Goal: Information Seeking & Learning: Learn about a topic

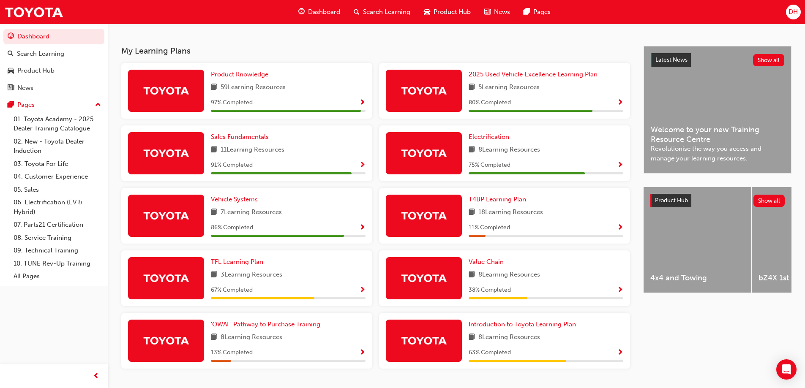
scroll to position [194, 0]
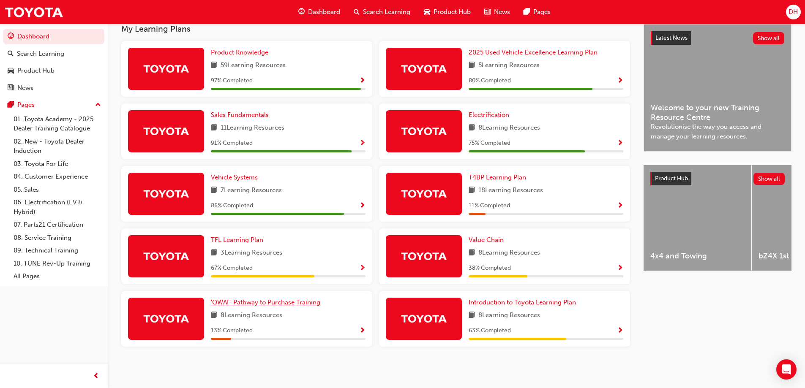
click at [242, 302] on span "'OWAF' Pathway to Purchase Training" at bounding box center [265, 303] width 109 height 8
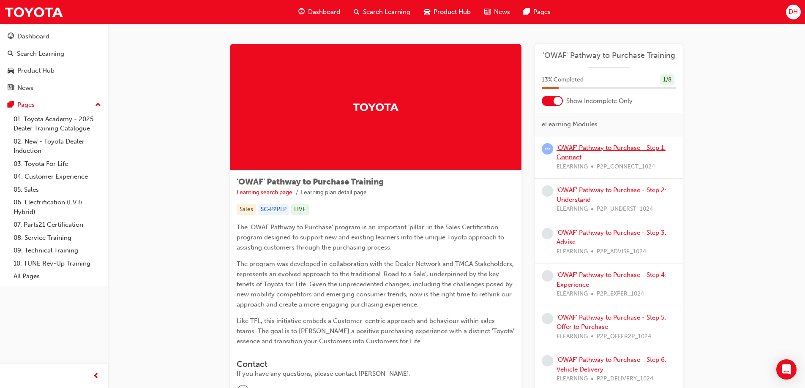
click at [580, 147] on link "'OWAF' Pathway to Purchase - Step 1: Connect" at bounding box center [610, 152] width 109 height 17
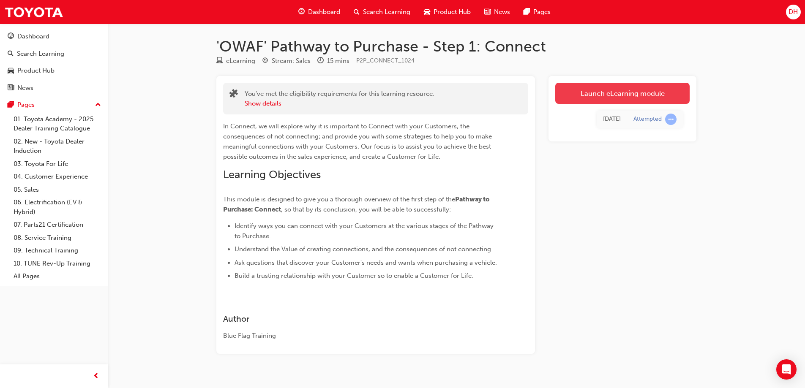
click at [625, 95] on link "Launch eLearning module" at bounding box center [622, 93] width 134 height 21
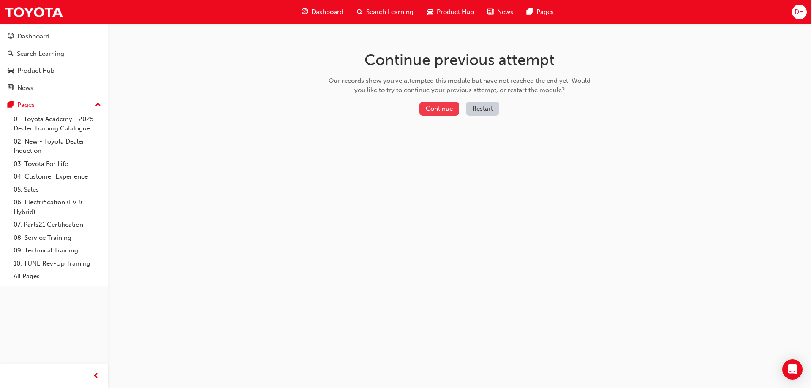
click at [442, 108] on button "Continue" at bounding box center [439, 109] width 40 height 14
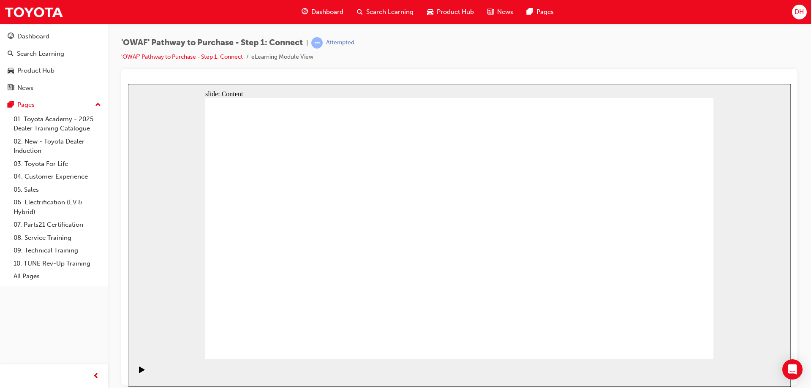
drag, startPoint x: 694, startPoint y: 349, endPoint x: 680, endPoint y: 345, distance: 14.3
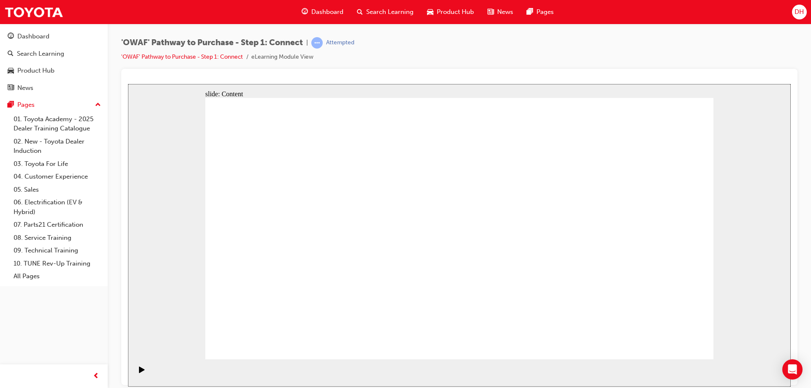
drag, startPoint x: 354, startPoint y: 318, endPoint x: 601, endPoint y: 151, distance: 298.1
drag, startPoint x: 601, startPoint y: 131, endPoint x: 356, endPoint y: 305, distance: 300.3
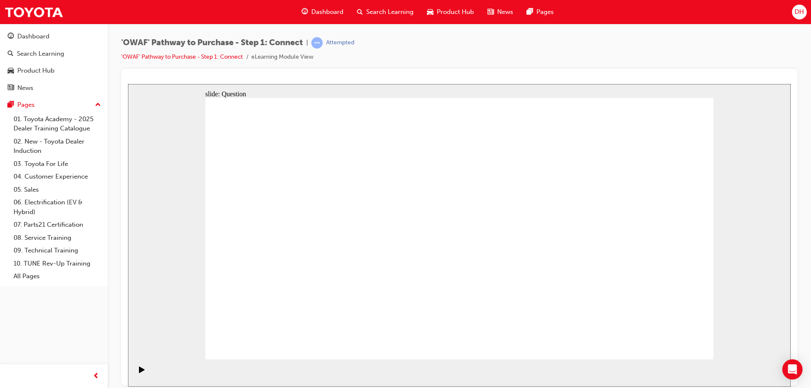
drag, startPoint x: 358, startPoint y: 305, endPoint x: 611, endPoint y: 143, distance: 300.5
drag, startPoint x: 325, startPoint y: 252, endPoint x: 654, endPoint y: 194, distance: 334.2
drag, startPoint x: 413, startPoint y: 302, endPoint x: 674, endPoint y: 228, distance: 271.2
drag, startPoint x: 452, startPoint y: 251, endPoint x: 646, endPoint y: 299, distance: 199.7
drag, startPoint x: 392, startPoint y: 246, endPoint x: 577, endPoint y: 293, distance: 190.5
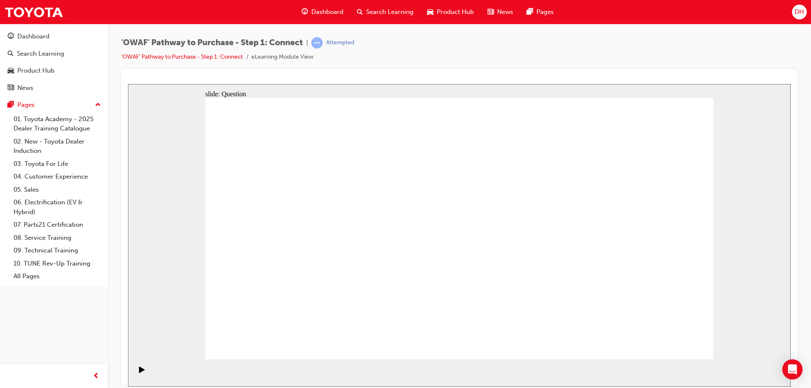
drag, startPoint x: 275, startPoint y: 250, endPoint x: 532, endPoint y: 238, distance: 257.5
drag, startPoint x: 297, startPoint y: 302, endPoint x: 530, endPoint y: 167, distance: 269.5
drag, startPoint x: 677, startPoint y: 219, endPoint x: 661, endPoint y: 172, distance: 49.7
drag, startPoint x: 322, startPoint y: 256, endPoint x: 666, endPoint y: 236, distance: 344.9
drag, startPoint x: 564, startPoint y: 295, endPoint x: 630, endPoint y: 292, distance: 66.0
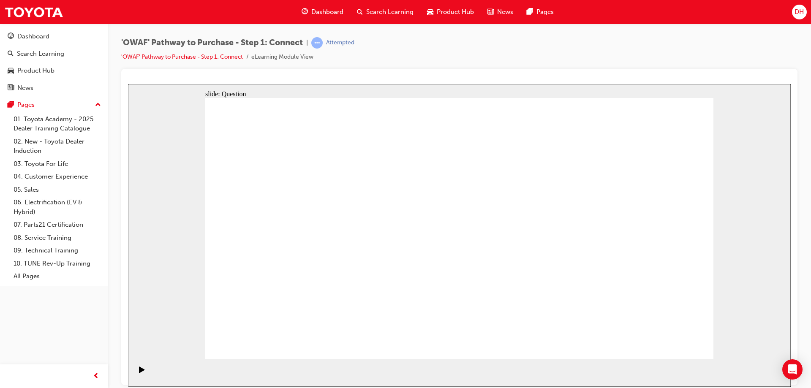
drag, startPoint x: 438, startPoint y: 260, endPoint x: 556, endPoint y: 302, distance: 125.5
drag, startPoint x: 589, startPoint y: 233, endPoint x: 442, endPoint y: 232, distance: 147.0
drag, startPoint x: 602, startPoint y: 258, endPoint x: 306, endPoint y: 263, distance: 296.2
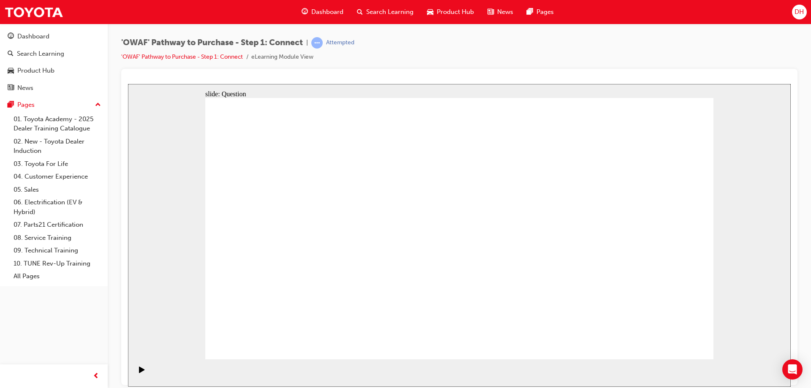
drag, startPoint x: 608, startPoint y: 265, endPoint x: 478, endPoint y: 268, distance: 130.1
drag, startPoint x: 632, startPoint y: 280, endPoint x: 487, endPoint y: 286, distance: 145.5
drag, startPoint x: 635, startPoint y: 277, endPoint x: 507, endPoint y: 281, distance: 128.9
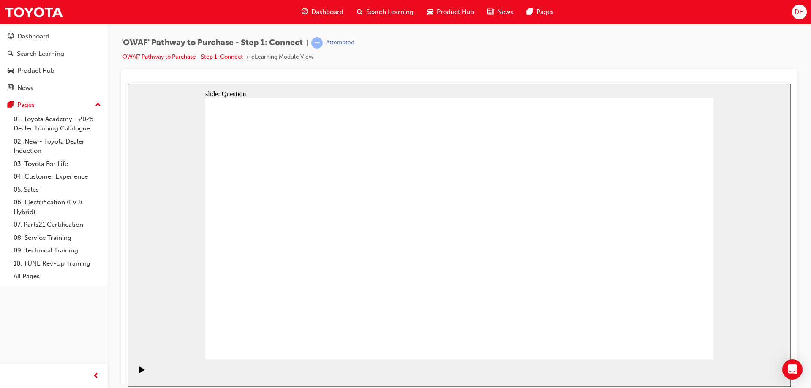
drag, startPoint x: 624, startPoint y: 281, endPoint x: 345, endPoint y: 281, distance: 279.7
drag, startPoint x: 488, startPoint y: 273, endPoint x: 556, endPoint y: 314, distance: 79.2
drag, startPoint x: 599, startPoint y: 271, endPoint x: 334, endPoint y: 274, distance: 264.9
drag, startPoint x: 651, startPoint y: 276, endPoint x: 343, endPoint y: 289, distance: 308.7
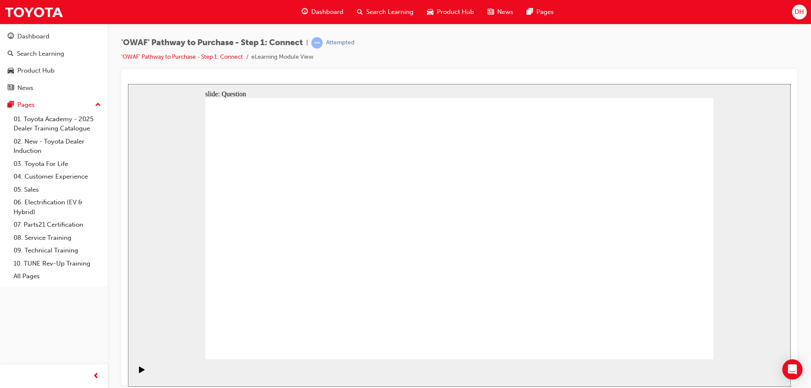
radio input "true"
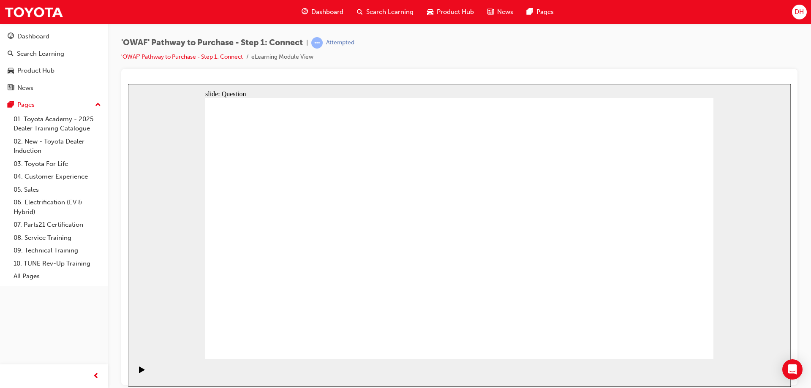
checkbox input "true"
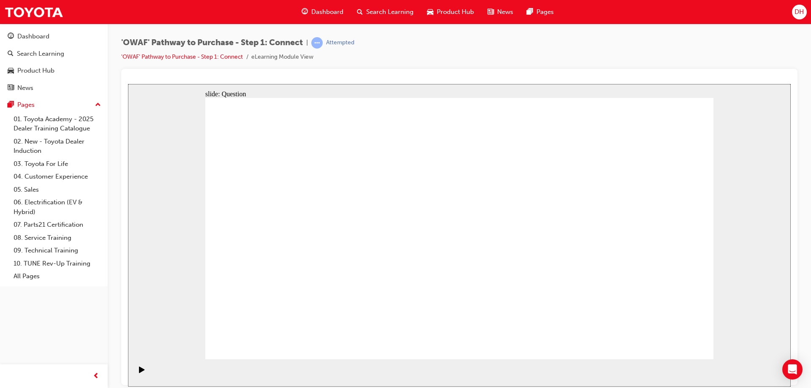
checkbox input "true"
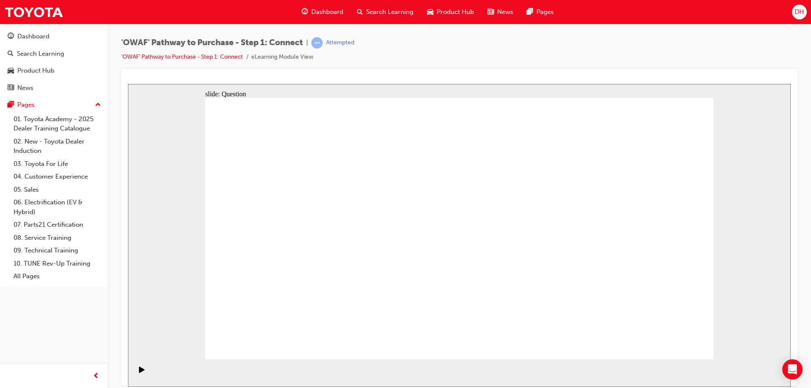
drag, startPoint x: 323, startPoint y: 311, endPoint x: 494, endPoint y: 199, distance: 204.5
drag, startPoint x: 414, startPoint y: 336, endPoint x: 597, endPoint y: 197, distance: 229.7
drag, startPoint x: 485, startPoint y: 309, endPoint x: 289, endPoint y: 220, distance: 214.6
drag, startPoint x: 584, startPoint y: 283, endPoint x: 411, endPoint y: 221, distance: 183.5
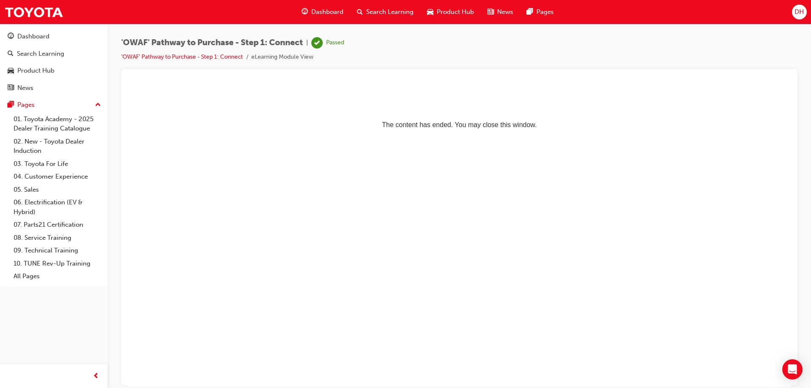
click at [513, 128] on p "The content has ended. You may close this window." at bounding box center [459, 109] width 656 height 38
click at [381, 11] on span "Search Learning" at bounding box center [389, 12] width 47 height 10
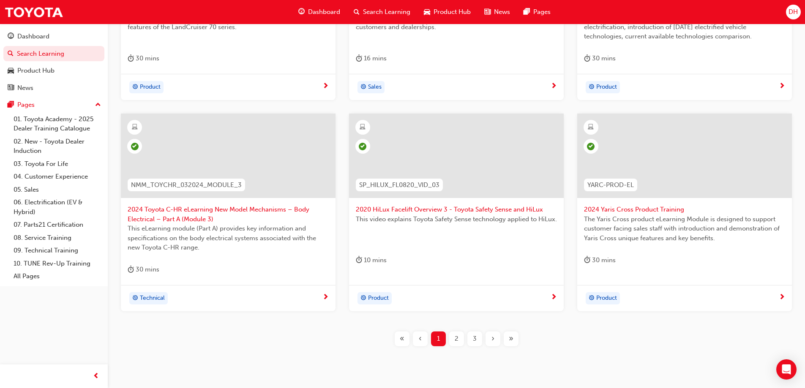
scroll to position [310, 0]
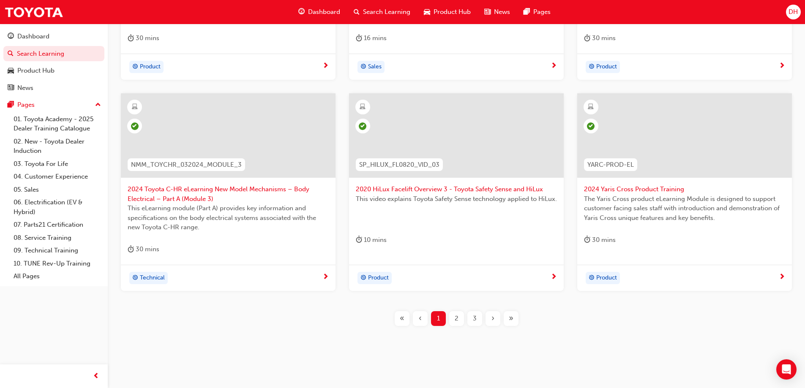
scroll to position [310, 0]
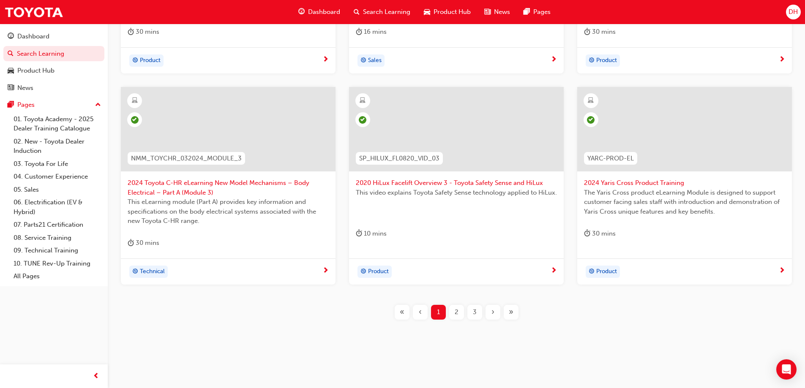
click at [455, 310] on span "2" at bounding box center [457, 313] width 4 height 10
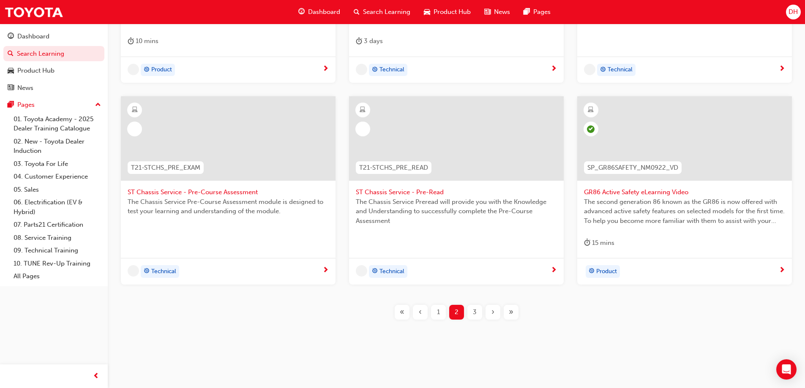
scroll to position [301, 0]
click at [474, 311] on span "3" at bounding box center [475, 313] width 4 height 10
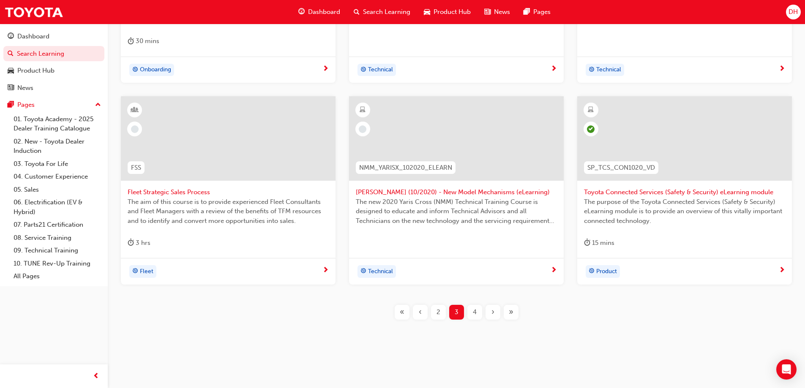
click at [490, 312] on div "›" at bounding box center [492, 312] width 15 height 15
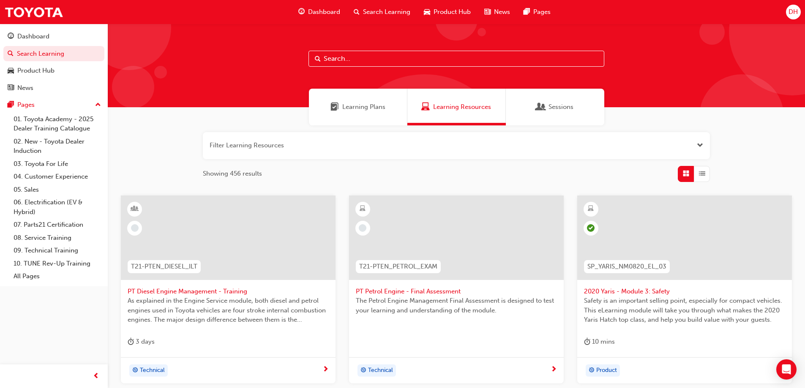
click at [446, 104] on span "Learning Resources" at bounding box center [462, 107] width 58 height 10
click at [447, 107] on span "Learning Resources" at bounding box center [462, 107] width 58 height 10
click at [30, 52] on link "Search Learning" at bounding box center [53, 54] width 101 height 16
click at [370, 109] on span "Learning Plans" at bounding box center [363, 107] width 43 height 10
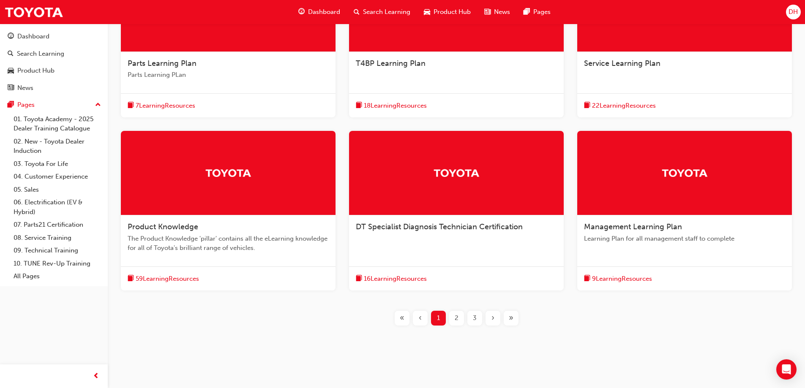
scroll to position [234, 0]
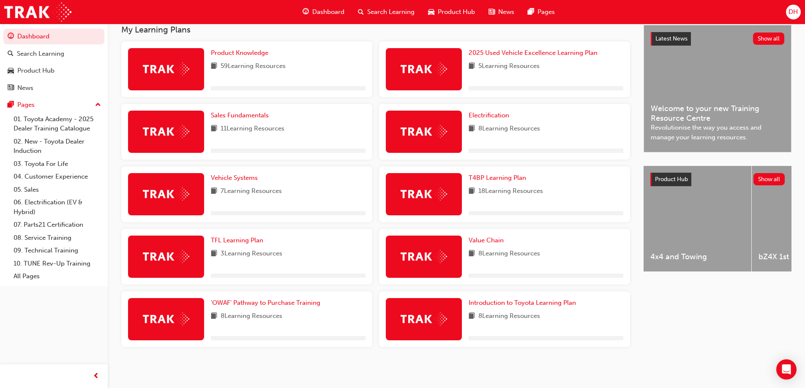
scroll to position [161, 0]
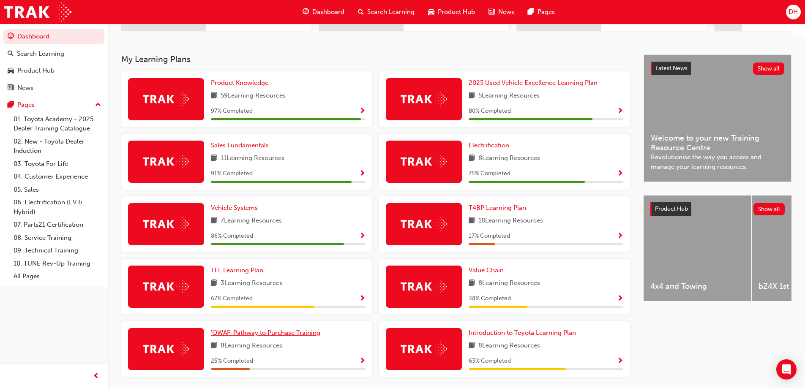
click at [250, 336] on span "'OWAF' Pathway to Purchase Training" at bounding box center [265, 333] width 109 height 8
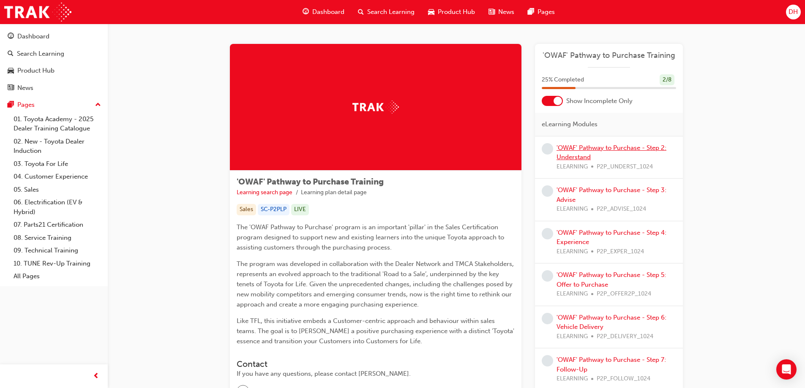
click at [604, 150] on link "'OWAF' Pathway to Purchase - Step 2: Understand" at bounding box center [611, 152] width 110 height 17
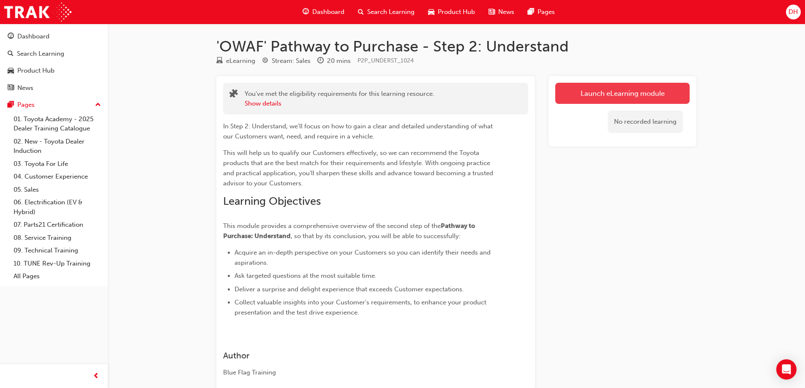
click at [621, 91] on link "Launch eLearning module" at bounding box center [622, 93] width 134 height 21
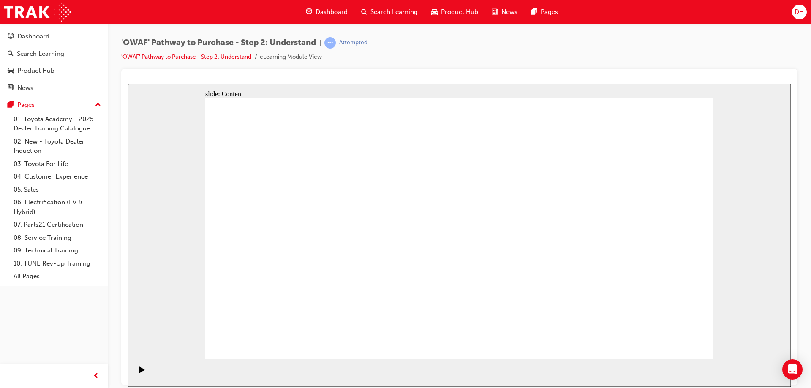
drag, startPoint x: 663, startPoint y: 349, endPoint x: 666, endPoint y: 344, distance: 5.5
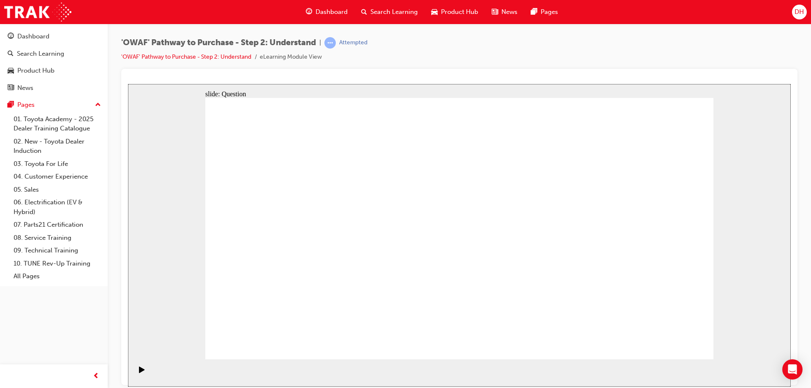
drag, startPoint x: 629, startPoint y: 270, endPoint x: 332, endPoint y: 263, distance: 297.9
drag, startPoint x: 640, startPoint y: 281, endPoint x: 317, endPoint y: 278, distance: 323.2
drag, startPoint x: 622, startPoint y: 281, endPoint x: 325, endPoint y: 274, distance: 296.6
drag, startPoint x: 611, startPoint y: 276, endPoint x: 314, endPoint y: 275, distance: 297.4
drag, startPoint x: 542, startPoint y: 281, endPoint x: 307, endPoint y: 280, distance: 235.3
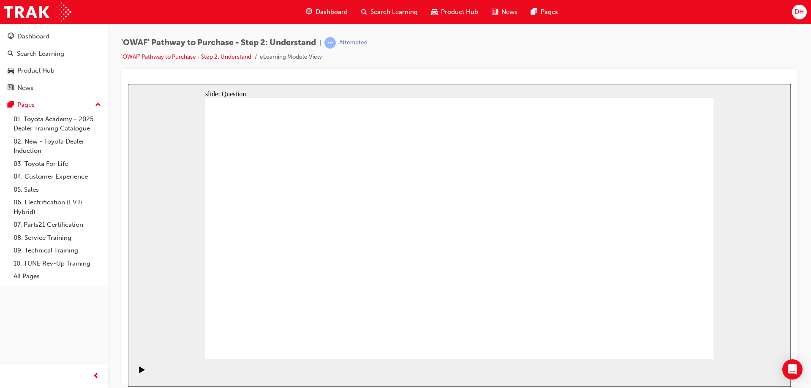
drag, startPoint x: 633, startPoint y: 291, endPoint x: 319, endPoint y: 302, distance: 313.7
drag, startPoint x: 620, startPoint y: 283, endPoint x: 330, endPoint y: 276, distance: 290.7
drag, startPoint x: 637, startPoint y: 269, endPoint x: 346, endPoint y: 258, distance: 290.8
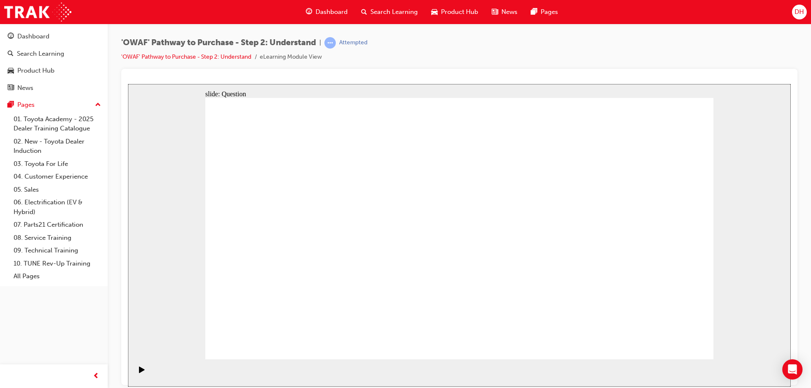
drag, startPoint x: 620, startPoint y: 266, endPoint x: 321, endPoint y: 253, distance: 298.6
drag, startPoint x: 614, startPoint y: 261, endPoint x: 285, endPoint y: 267, distance: 329.1
drag, startPoint x: 627, startPoint y: 281, endPoint x: 495, endPoint y: 284, distance: 132.3
drag, startPoint x: 650, startPoint y: 285, endPoint x: 344, endPoint y: 278, distance: 306.4
drag, startPoint x: 632, startPoint y: 283, endPoint x: 317, endPoint y: 288, distance: 314.3
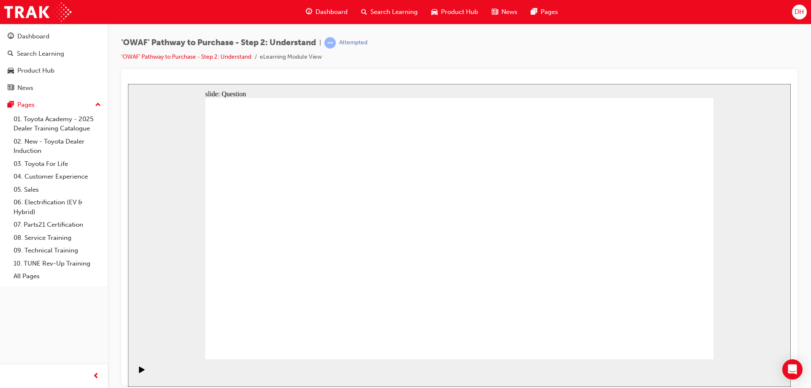
drag, startPoint x: 662, startPoint y: 285, endPoint x: 305, endPoint y: 277, distance: 357.1
drag, startPoint x: 648, startPoint y: 286, endPoint x: 368, endPoint y: 289, distance: 279.3
drag, startPoint x: 474, startPoint y: 285, endPoint x: 336, endPoint y: 290, distance: 138.7
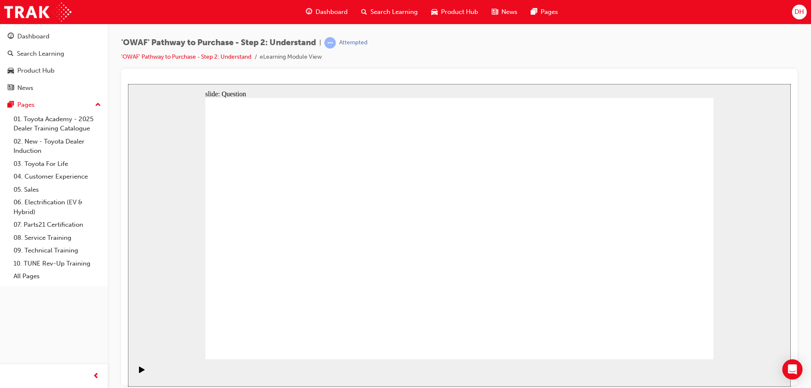
drag, startPoint x: 321, startPoint y: 282, endPoint x: 345, endPoint y: 209, distance: 76.4
drag, startPoint x: 409, startPoint y: 278, endPoint x: 448, endPoint y: 202, distance: 84.8
drag, startPoint x: 292, startPoint y: 304, endPoint x: 321, endPoint y: 204, distance: 103.8
drag, startPoint x: 409, startPoint y: 336, endPoint x: 439, endPoint y: 206, distance: 133.5
drag, startPoint x: 502, startPoint y: 283, endPoint x: 561, endPoint y: 204, distance: 98.7
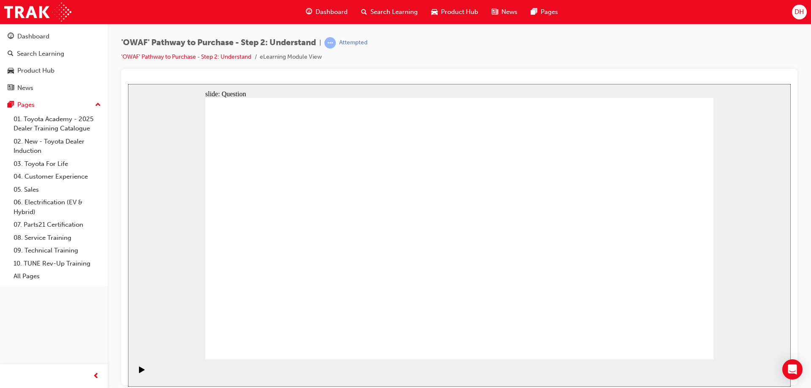
drag, startPoint x: 584, startPoint y: 333, endPoint x: 456, endPoint y: 229, distance: 165.1
checkbox input "true"
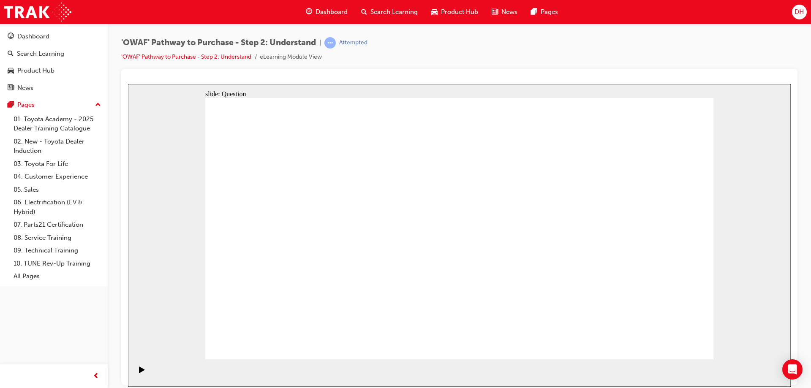
checkbox input "true"
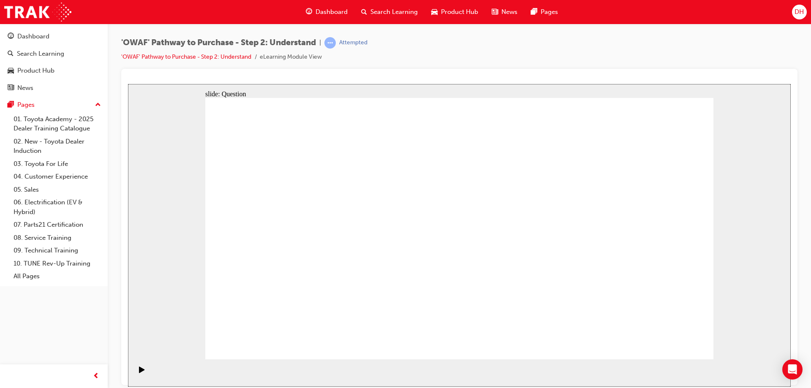
checkbox input "true"
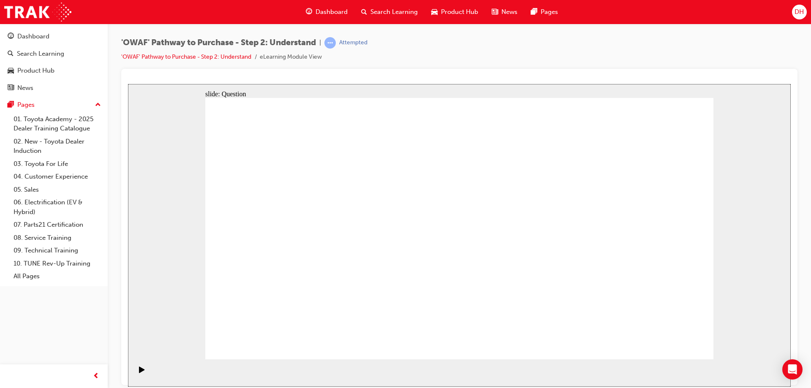
radio input "true"
drag, startPoint x: 308, startPoint y: 191, endPoint x: 512, endPoint y: 291, distance: 226.9
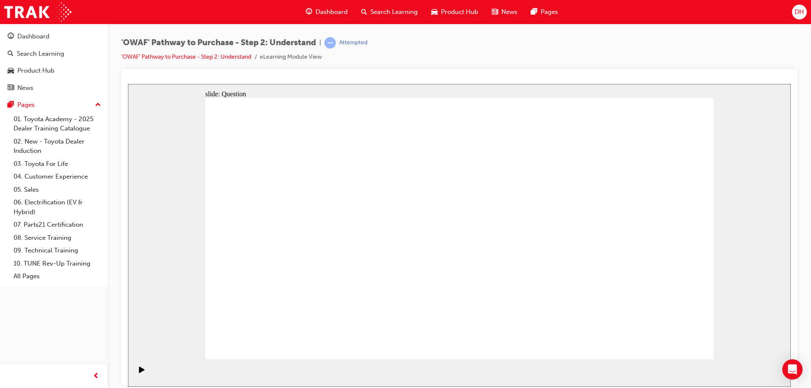
drag, startPoint x: 492, startPoint y: 289, endPoint x: 462, endPoint y: 288, distance: 30.4
drag, startPoint x: 461, startPoint y: 198, endPoint x: 261, endPoint y: 292, distance: 220.7
drag, startPoint x: 516, startPoint y: 196, endPoint x: 316, endPoint y: 295, distance: 223.7
drag, startPoint x: 549, startPoint y: 203, endPoint x: 357, endPoint y: 294, distance: 213.0
drag, startPoint x: 654, startPoint y: 204, endPoint x: 403, endPoint y: 305, distance: 269.5
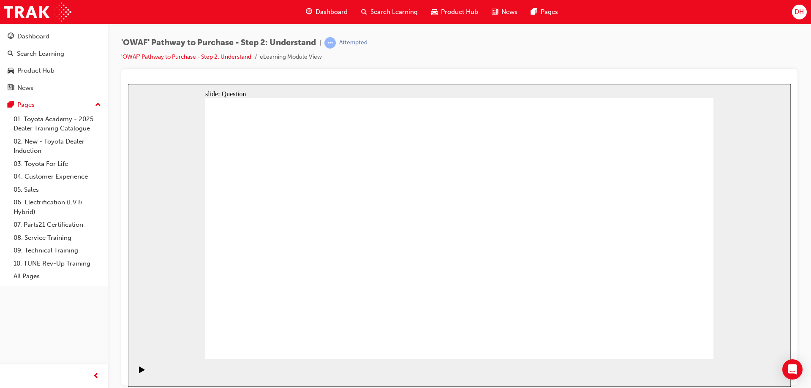
drag, startPoint x: 411, startPoint y: 201, endPoint x: 613, endPoint y: 302, distance: 226.5
drag, startPoint x: 606, startPoint y: 204, endPoint x: 508, endPoint y: 305, distance: 140.1
drag, startPoint x: 262, startPoint y: 196, endPoint x: 558, endPoint y: 297, distance: 313.0
drag, startPoint x: 361, startPoint y: 194, endPoint x: 662, endPoint y: 294, distance: 316.9
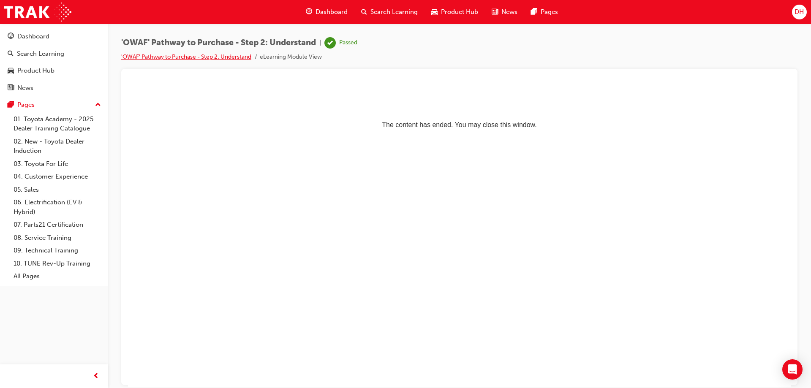
click at [167, 55] on link "'OWAF' Pathway to Purchase - Step 2: Understand" at bounding box center [186, 56] width 130 height 7
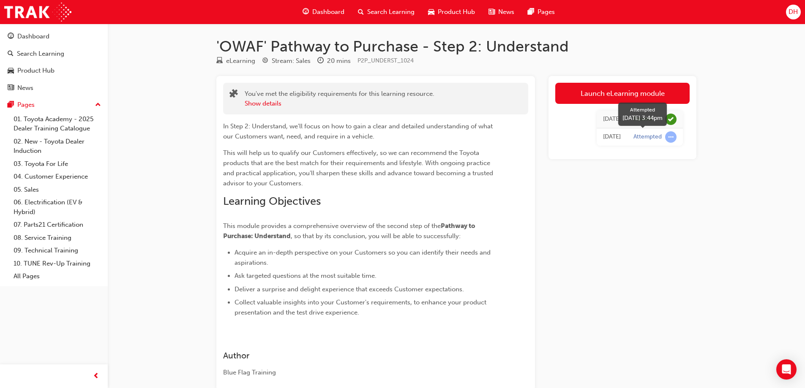
click at [669, 136] on span "learningRecordVerb_ATTEMPT-icon" at bounding box center [670, 136] width 11 height 11
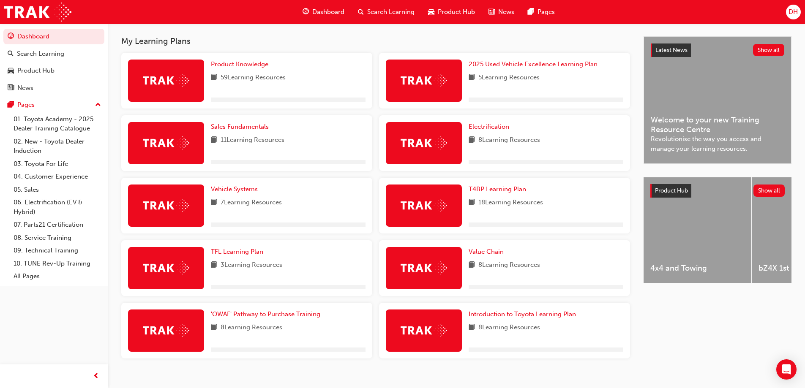
scroll to position [161, 0]
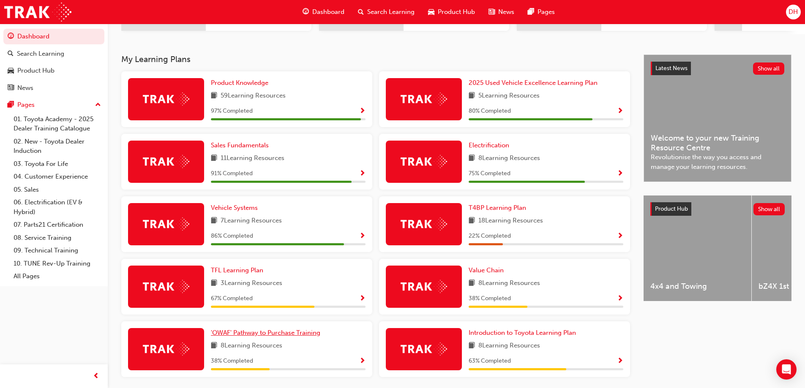
click at [256, 337] on span "'OWAF' Pathway to Purchase Training" at bounding box center [265, 333] width 109 height 8
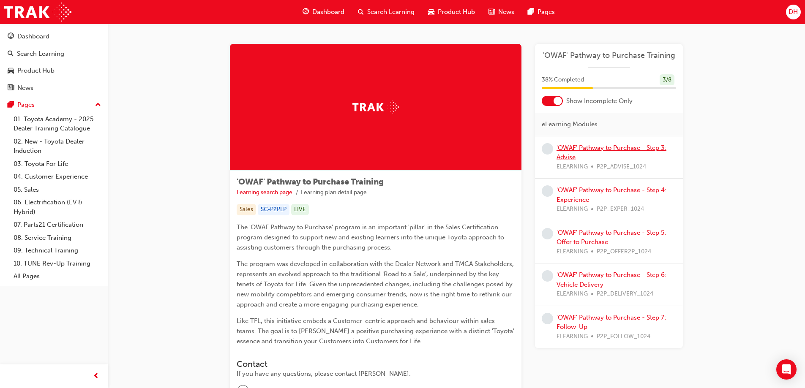
click at [615, 150] on link "'OWAF' Pathway to Purchase - Step 3: Advise" at bounding box center [611, 152] width 110 height 17
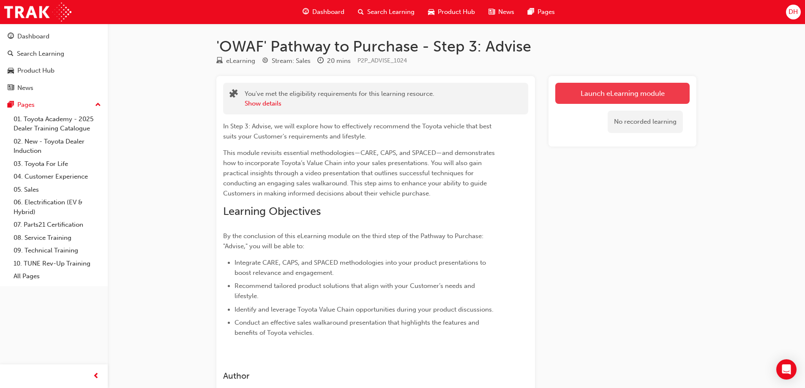
click at [612, 92] on link "Launch eLearning module" at bounding box center [622, 93] width 134 height 21
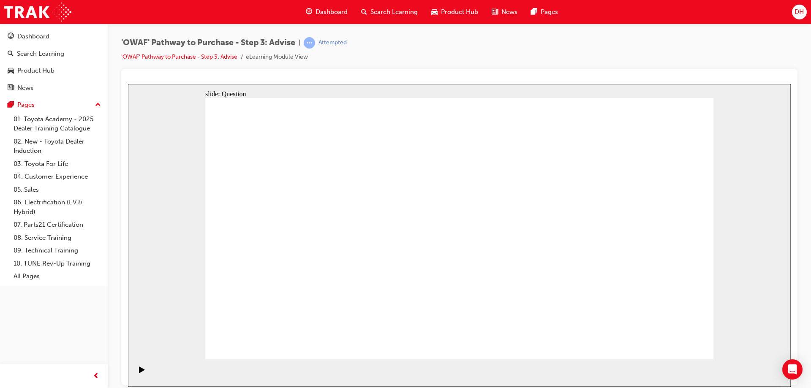
drag, startPoint x: 619, startPoint y: 311, endPoint x: 318, endPoint y: 243, distance: 309.2
drag, startPoint x: 459, startPoint y: 311, endPoint x: 337, endPoint y: 199, distance: 165.7
drag, startPoint x: 297, startPoint y: 314, endPoint x: 305, endPoint y: 272, distance: 42.6
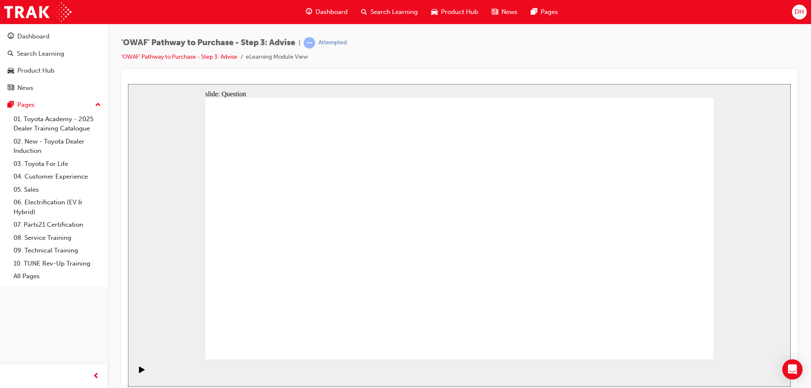
drag, startPoint x: 385, startPoint y: 335, endPoint x: 440, endPoint y: 212, distance: 134.6
drag, startPoint x: 454, startPoint y: 309, endPoint x: 319, endPoint y: 233, distance: 155.7
drag, startPoint x: 539, startPoint y: 284, endPoint x: 532, endPoint y: 234, distance: 50.4
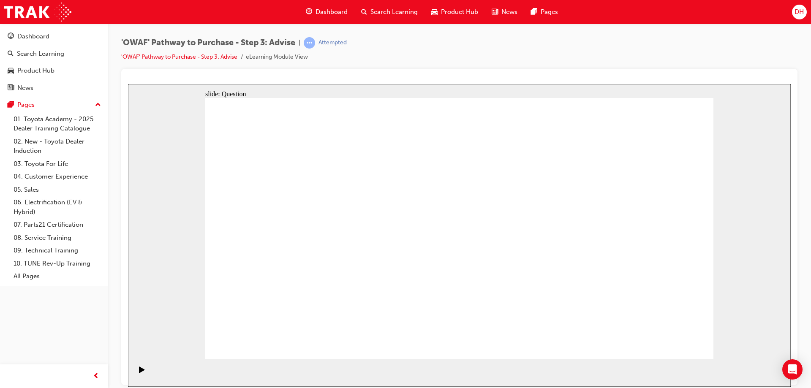
drag, startPoint x: 365, startPoint y: 311, endPoint x: 425, endPoint y: 207, distance: 120.0
drag, startPoint x: 670, startPoint y: 340, endPoint x: 590, endPoint y: 344, distance: 80.3
drag, startPoint x: 627, startPoint y: 263, endPoint x: 502, endPoint y: 265, distance: 125.1
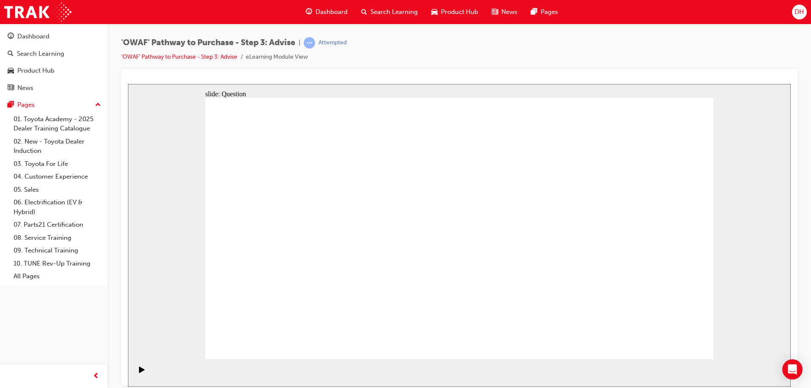
drag, startPoint x: 630, startPoint y: 263, endPoint x: 298, endPoint y: 260, distance: 332.1
drag, startPoint x: 613, startPoint y: 268, endPoint x: 517, endPoint y: 267, distance: 95.9
drag, startPoint x: 638, startPoint y: 264, endPoint x: 332, endPoint y: 275, distance: 306.5
drag, startPoint x: 609, startPoint y: 284, endPoint x: 504, endPoint y: 281, distance: 104.8
drag, startPoint x: 640, startPoint y: 278, endPoint x: 359, endPoint y: 265, distance: 282.1
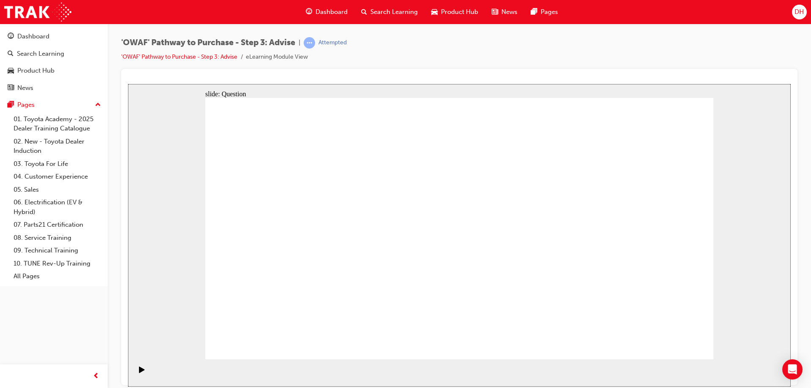
drag, startPoint x: 630, startPoint y: 270, endPoint x: 333, endPoint y: 260, distance: 297.1
drag, startPoint x: 642, startPoint y: 278, endPoint x: 328, endPoint y: 269, distance: 313.6
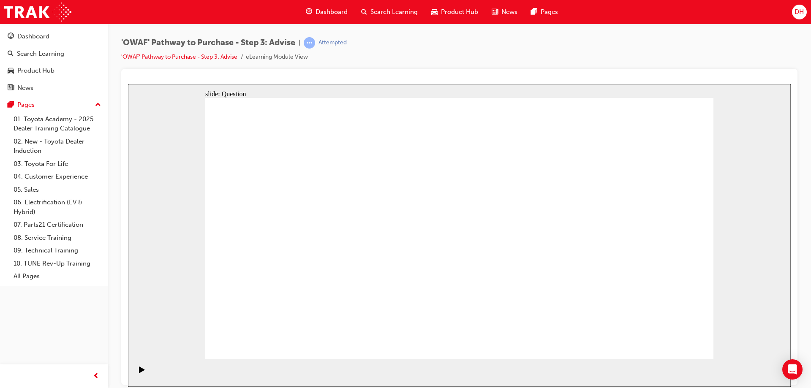
drag, startPoint x: 624, startPoint y: 259, endPoint x: 476, endPoint y: 254, distance: 148.4
drag, startPoint x: 577, startPoint y: 289, endPoint x: 343, endPoint y: 281, distance: 234.2
drag, startPoint x: 640, startPoint y: 277, endPoint x: 340, endPoint y: 282, distance: 300.4
drag, startPoint x: 655, startPoint y: 280, endPoint x: 667, endPoint y: 287, distance: 14.0
drag, startPoint x: 661, startPoint y: 283, endPoint x: 517, endPoint y: 283, distance: 144.1
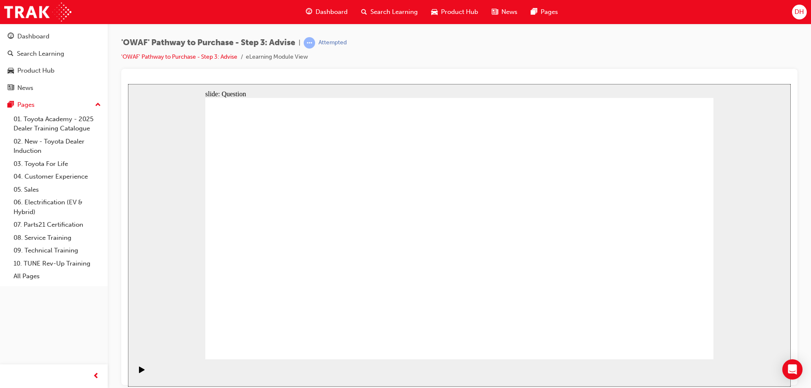
drag, startPoint x: 642, startPoint y: 286, endPoint x: 502, endPoint y: 285, distance: 140.3
drag, startPoint x: 644, startPoint y: 285, endPoint x: 360, endPoint y: 277, distance: 284.8
drag, startPoint x: 646, startPoint y: 289, endPoint x: 314, endPoint y: 289, distance: 332.5
drag, startPoint x: 639, startPoint y: 291, endPoint x: 349, endPoint y: 296, distance: 289.4
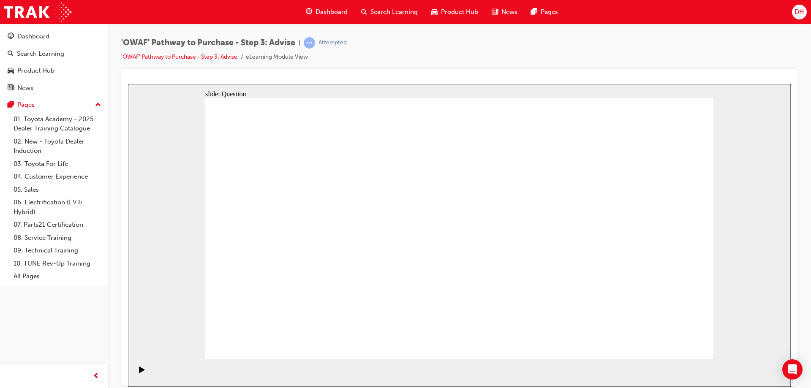
drag, startPoint x: 299, startPoint y: 201, endPoint x: 588, endPoint y: 215, distance: 290.2
drag, startPoint x: 280, startPoint y: 241, endPoint x: 485, endPoint y: 246, distance: 205.4
drag, startPoint x: 298, startPoint y: 284, endPoint x: 627, endPoint y: 217, distance: 335.8
drag, startPoint x: 368, startPoint y: 280, endPoint x: 525, endPoint y: 262, distance: 158.2
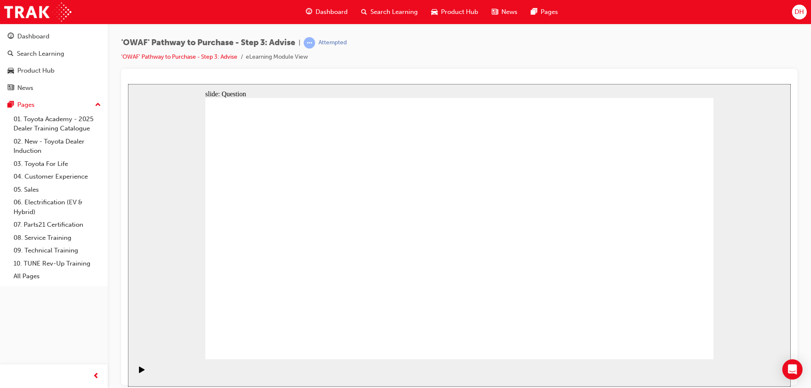
drag, startPoint x: 357, startPoint y: 237, endPoint x: 533, endPoint y: 242, distance: 176.7
drag, startPoint x: 368, startPoint y: 196, endPoint x: 678, endPoint y: 305, distance: 328.7
drag, startPoint x: 306, startPoint y: 195, endPoint x: 463, endPoint y: 292, distance: 184.5
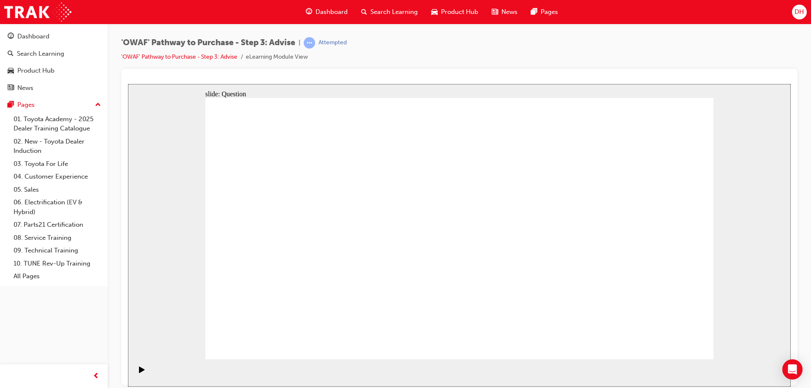
drag, startPoint x: 263, startPoint y: 202, endPoint x: 615, endPoint y: 308, distance: 366.9
drag, startPoint x: 515, startPoint y: 206, endPoint x: 315, endPoint y: 301, distance: 221.8
drag, startPoint x: 662, startPoint y: 210, endPoint x: 413, endPoint y: 303, distance: 265.4
drag, startPoint x: 563, startPoint y: 203, endPoint x: 365, endPoint y: 303, distance: 221.4
drag, startPoint x: 459, startPoint y: 199, endPoint x: 256, endPoint y: 294, distance: 223.8
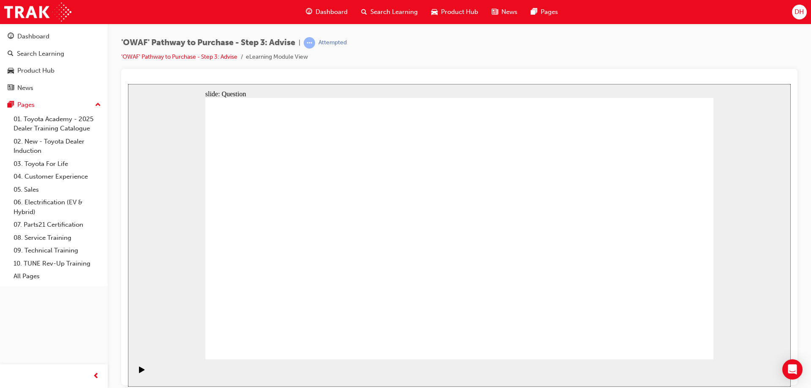
drag, startPoint x: 416, startPoint y: 197, endPoint x: 518, endPoint y: 296, distance: 142.2
drag, startPoint x: 599, startPoint y: 232, endPoint x: 547, endPoint y: 291, distance: 78.5
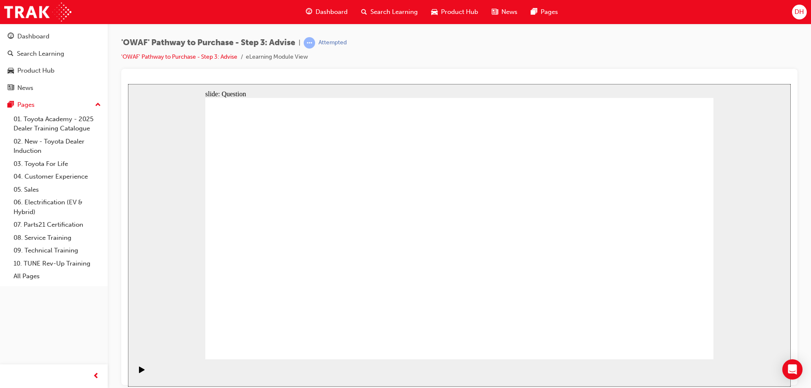
drag, startPoint x: 515, startPoint y: 298, endPoint x: 569, endPoint y: 306, distance: 54.2
drag, startPoint x: 615, startPoint y: 189, endPoint x: 518, endPoint y: 289, distance: 138.9
